Goal: Obtain resource: Download file/media

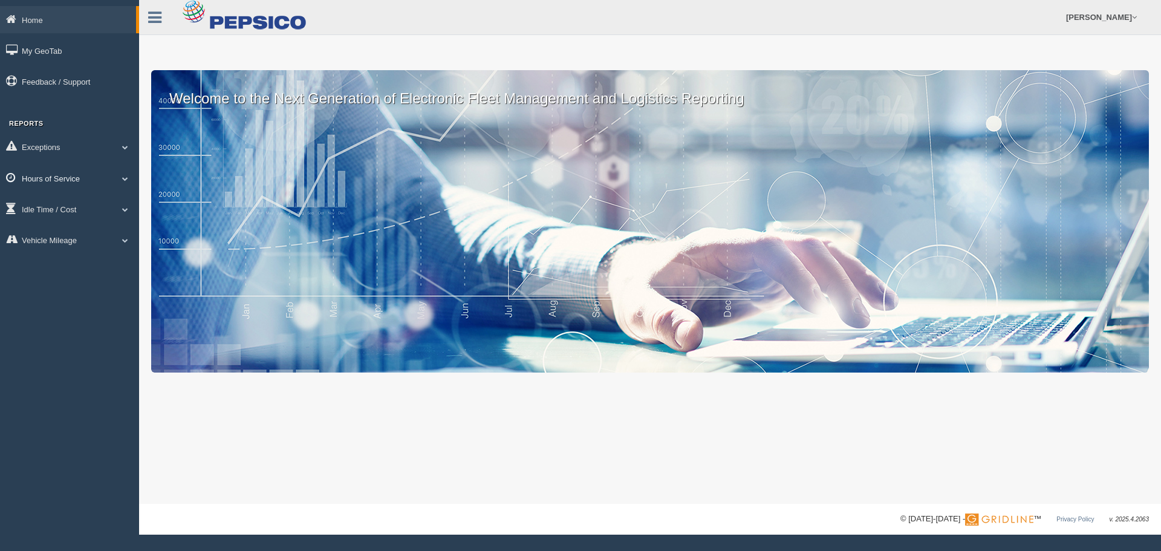
click at [124, 177] on span at bounding box center [125, 178] width 16 height 6
click at [97, 227] on link "HOS Violation Audit Reports" at bounding box center [79, 227] width 114 height 22
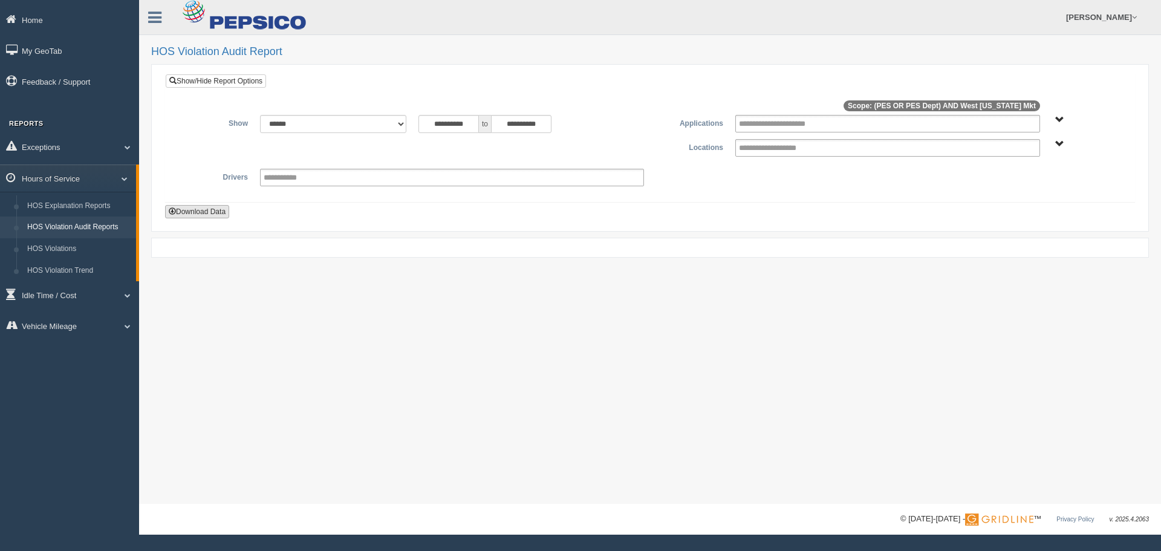
click at [210, 212] on button "Download Data" at bounding box center [197, 211] width 64 height 13
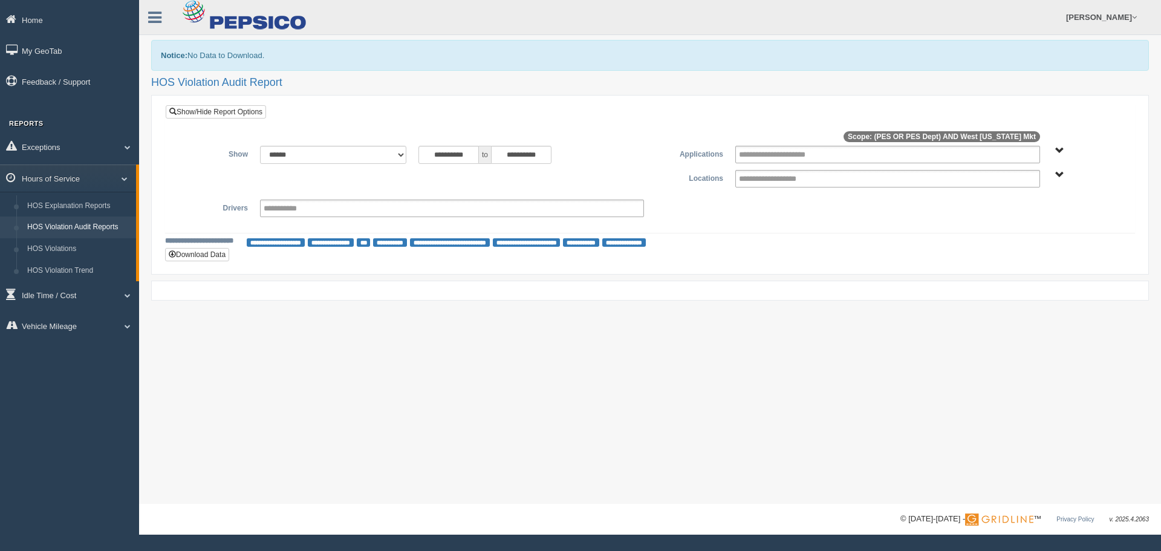
click at [222, 126] on div "**********" at bounding box center [650, 177] width 968 height 111
